Goal: Find specific page/section: Find specific page/section

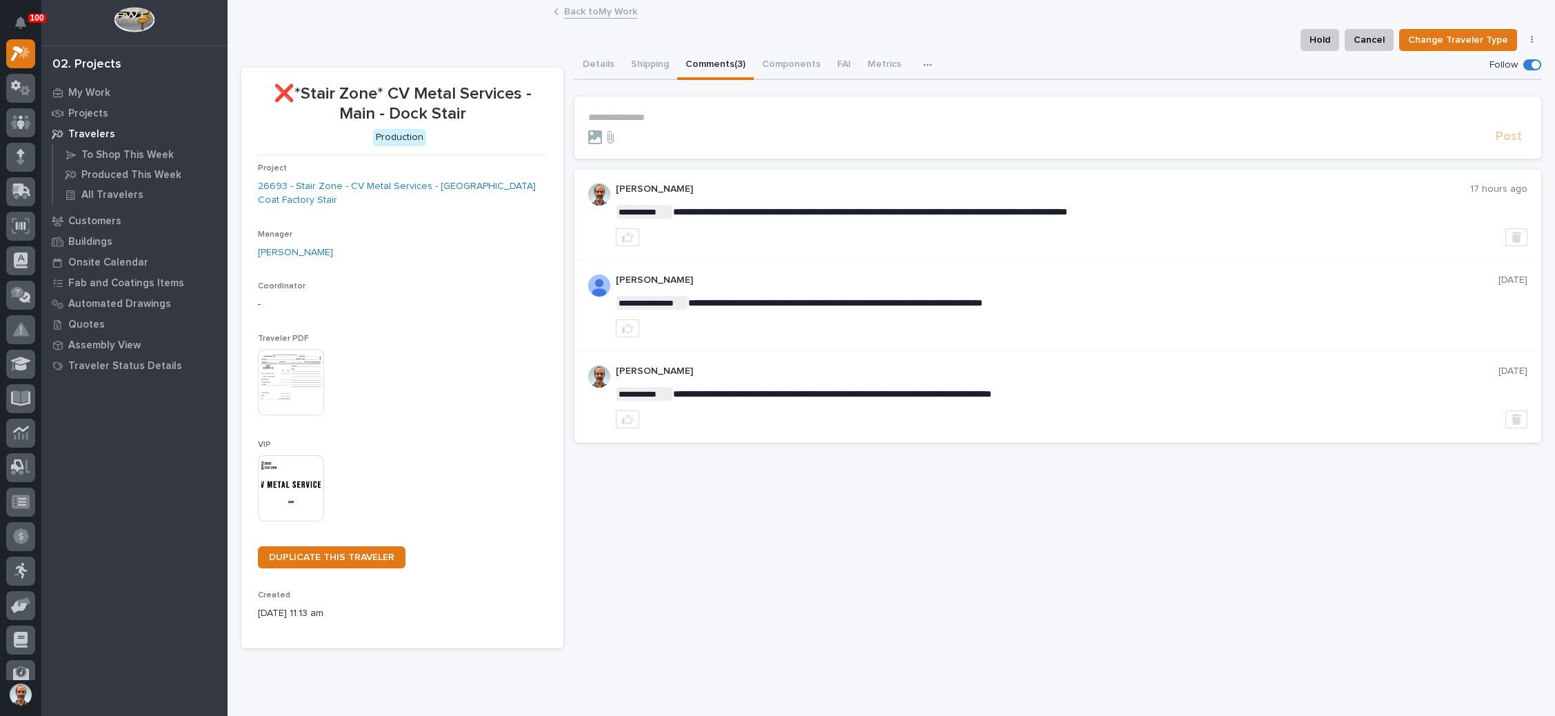
click at [593, 11] on link "Back to My Work" at bounding box center [600, 11] width 73 height 16
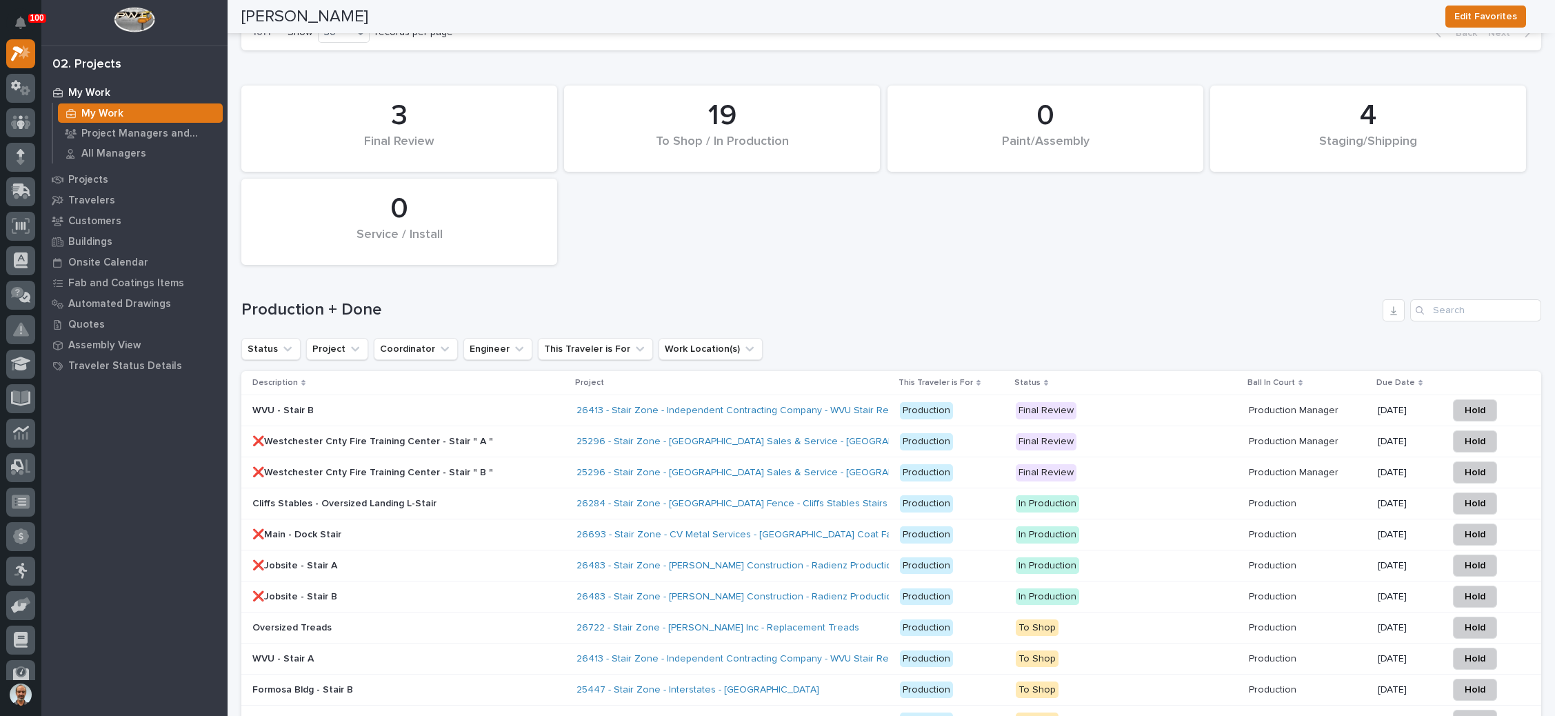
scroll to position [2069, 0]
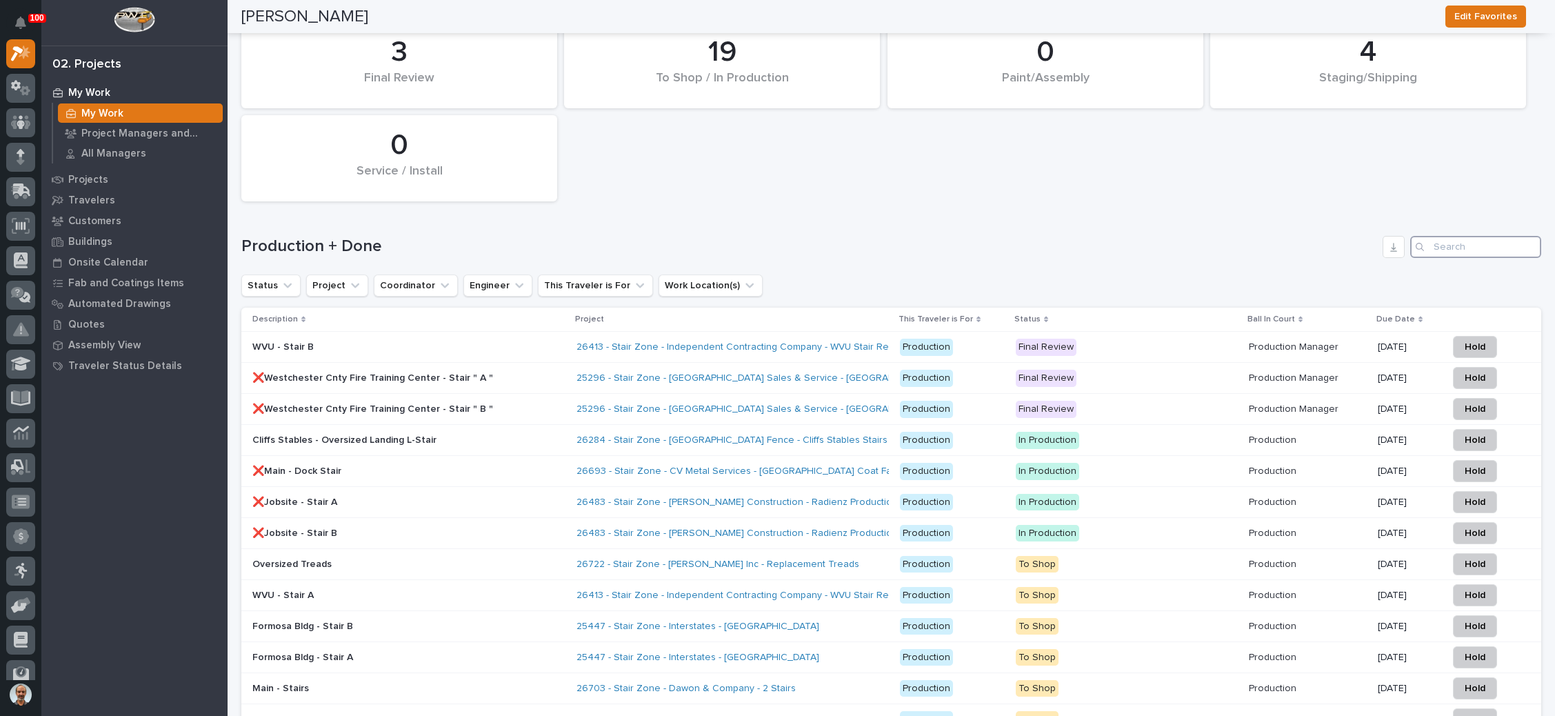
click at [1478, 236] on input "Search" at bounding box center [1475, 247] width 131 height 22
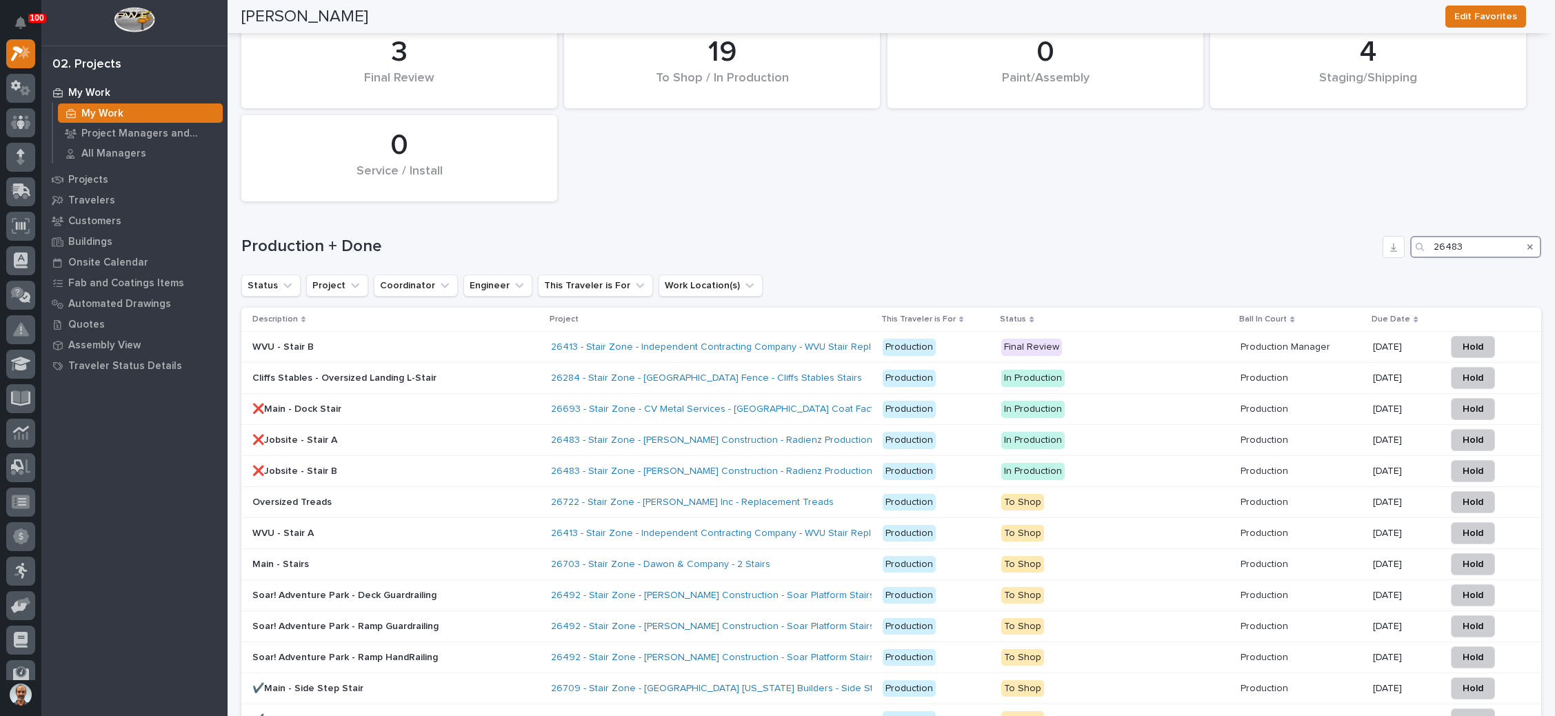
scroll to position [1928, 0]
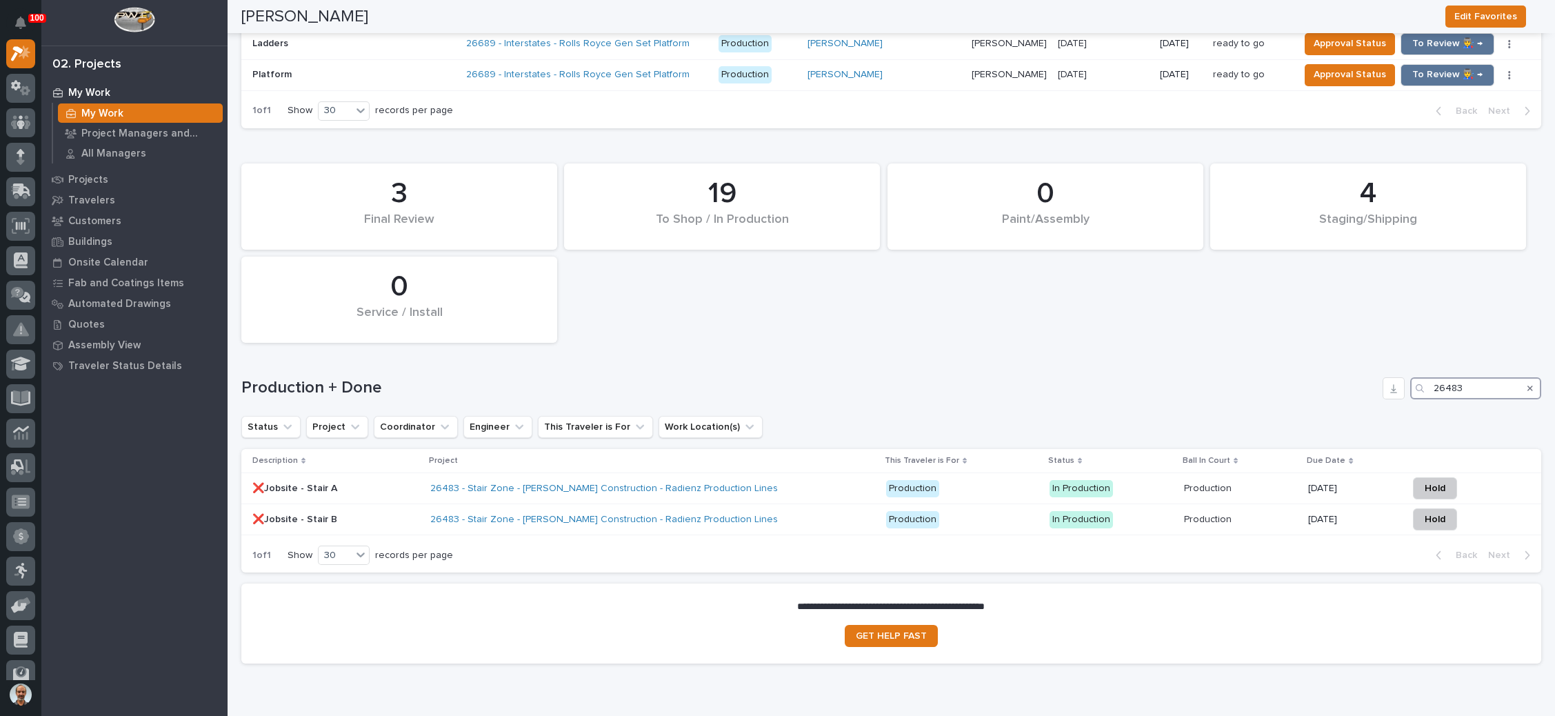
type input "26483"
